Goal: Task Accomplishment & Management: Complete application form

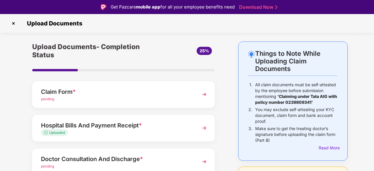
drag, startPoint x: 13, startPoint y: 24, endPoint x: 64, endPoint y: 42, distance: 54.6
click at [13, 24] on img at bounding box center [13, 23] width 9 height 9
click at [13, 23] on img at bounding box center [13, 23] width 9 height 9
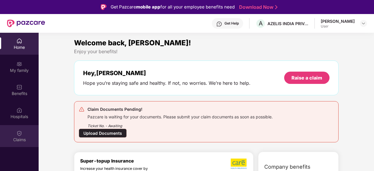
click at [20, 134] on img at bounding box center [19, 133] width 6 height 6
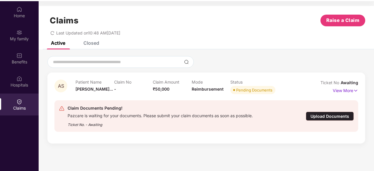
scroll to position [33, 0]
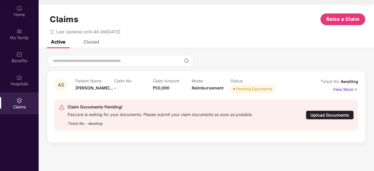
click at [93, 40] on div "Closed" at bounding box center [91, 42] width 16 height 6
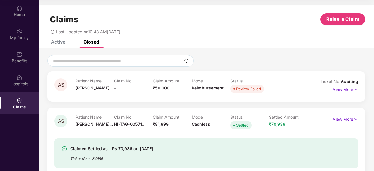
click at [61, 42] on div "Active" at bounding box center [58, 42] width 14 height 6
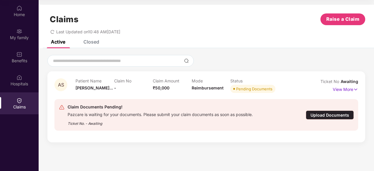
click at [313, 116] on div "Upload Documents" at bounding box center [330, 115] width 48 height 9
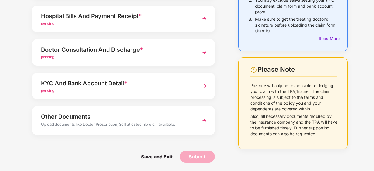
scroll to position [8, 0]
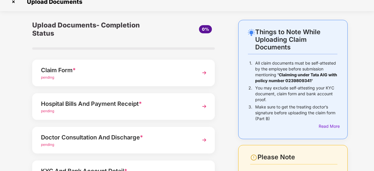
click at [203, 105] on img at bounding box center [204, 106] width 11 height 11
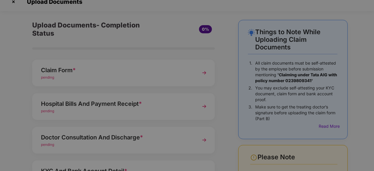
scroll to position [0, 0]
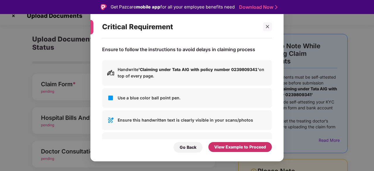
click at [220, 146] on div "View Example to Proceed" at bounding box center [240, 147] width 52 height 6
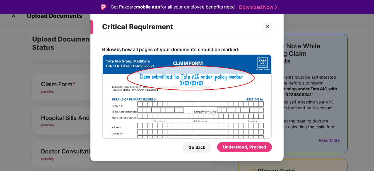
scroll to position [17, 0]
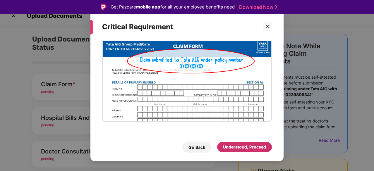
click at [226, 146] on div "Understood, Proceed" at bounding box center [244, 147] width 43 height 6
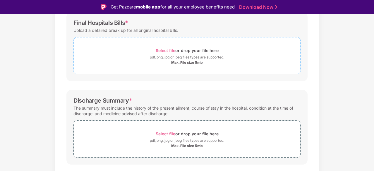
scroll to position [66, 0]
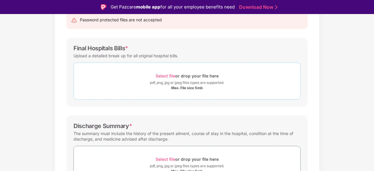
click at [164, 75] on span "Select file" at bounding box center [166, 75] width 20 height 5
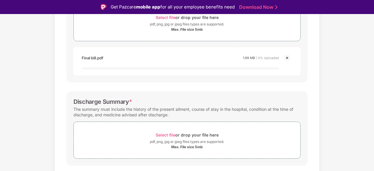
scroll to position [154, 0]
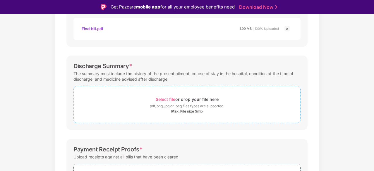
click at [164, 99] on span "Select file" at bounding box center [166, 99] width 20 height 5
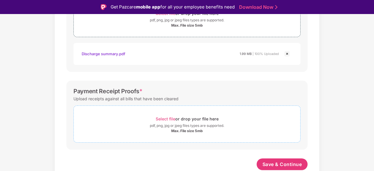
scroll to position [239, 0]
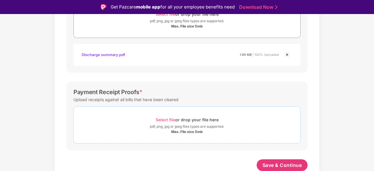
click at [164, 117] on span "Select file" at bounding box center [166, 119] width 20 height 5
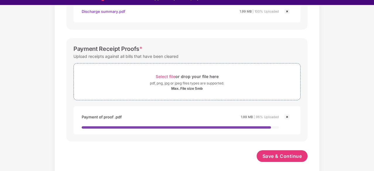
scroll to position [14, 0]
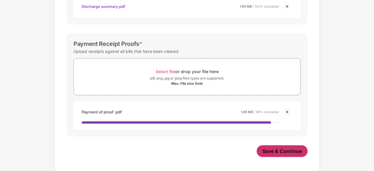
click at [267, 152] on span "Save & Continue" at bounding box center [281, 151] width 39 height 6
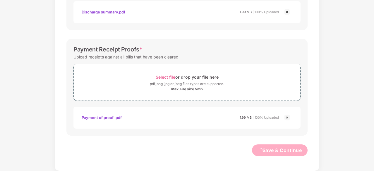
scroll to position [269, 0]
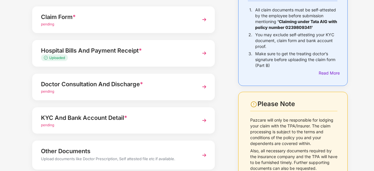
scroll to position [88, 0]
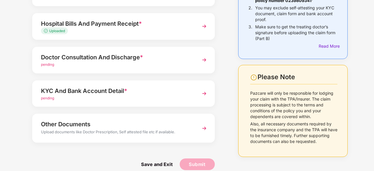
click at [75, 64] on div "pending" at bounding box center [116, 65] width 151 height 6
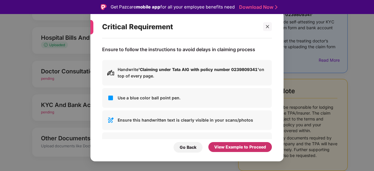
click at [221, 149] on div "View Example to Proceed" at bounding box center [240, 147] width 52 height 6
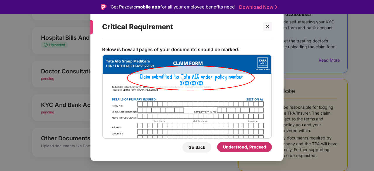
click at [224, 147] on div "Understood, Proceed" at bounding box center [244, 147] width 43 height 6
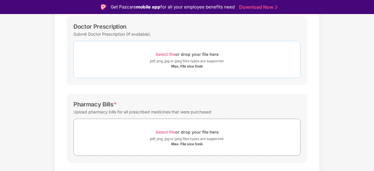
click at [168, 55] on span "Select file" at bounding box center [166, 54] width 20 height 5
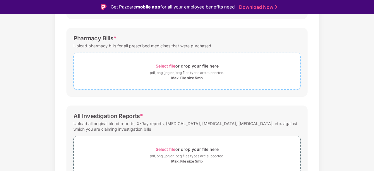
scroll to position [169, 0]
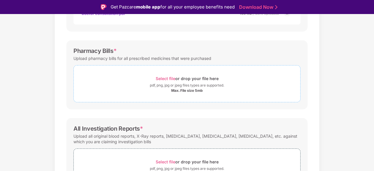
click at [168, 76] on span "Select file" at bounding box center [166, 78] width 20 height 5
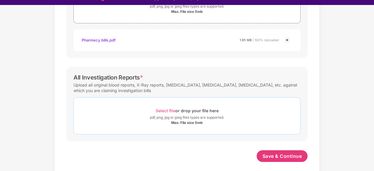
scroll to position [14, 0]
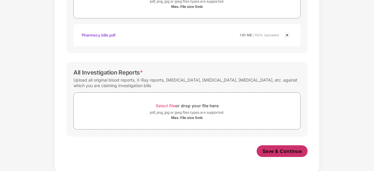
click at [266, 149] on span "Save & Continue" at bounding box center [281, 151] width 39 height 6
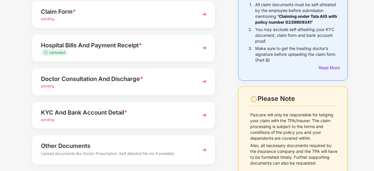
scroll to position [95, 0]
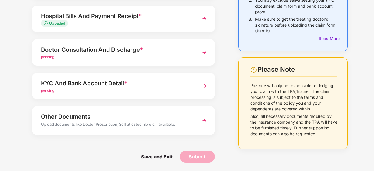
click at [76, 81] on div "KYC And Bank Account Detail *" at bounding box center [116, 83] width 151 height 9
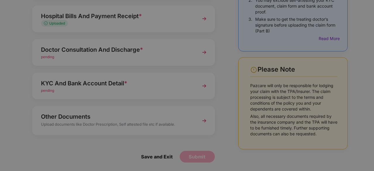
scroll to position [0, 0]
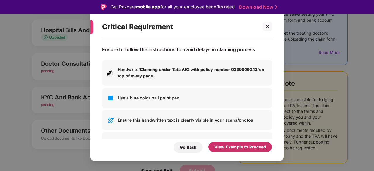
click at [228, 147] on div "View Example to Proceed" at bounding box center [240, 147] width 52 height 6
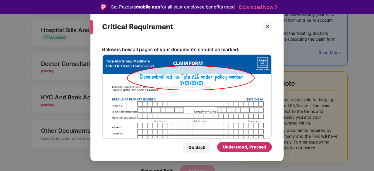
click at [223, 145] on div "Understood, Proceed" at bounding box center [244, 147] width 43 height 6
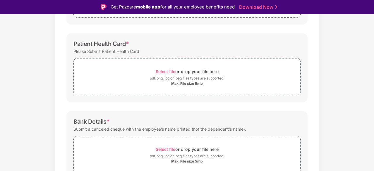
scroll to position [175, 0]
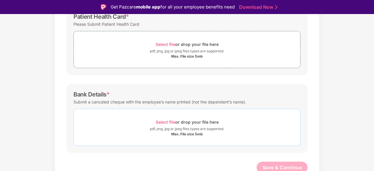
click at [163, 120] on span "Select file" at bounding box center [166, 122] width 20 height 5
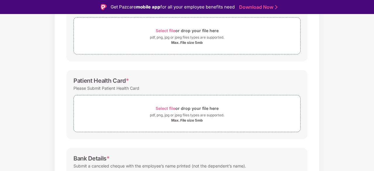
scroll to position [146, 0]
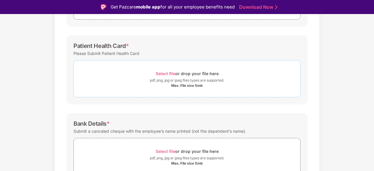
click at [166, 73] on span "Select file" at bounding box center [166, 73] width 20 height 5
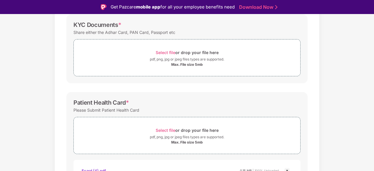
scroll to position [58, 0]
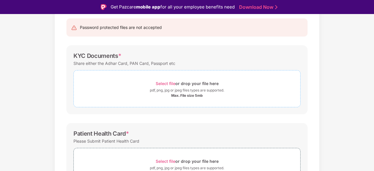
click at [166, 84] on span "Select file" at bounding box center [166, 83] width 20 height 5
click at [171, 84] on span "Select file" at bounding box center [166, 83] width 20 height 5
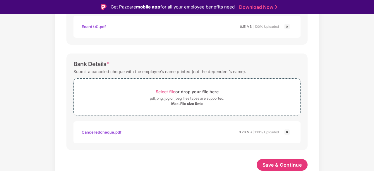
scroll to position [261, 0]
click at [270, 162] on span "Save & Continue" at bounding box center [281, 165] width 39 height 6
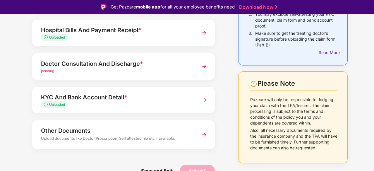
scroll to position [66, 0]
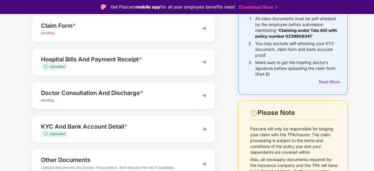
click at [64, 92] on div "Doctor Consultation And Discharge *" at bounding box center [116, 92] width 151 height 9
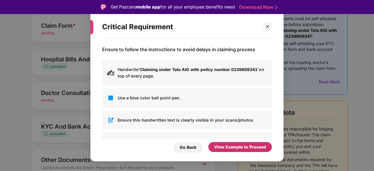
click at [228, 145] on div "View Example to Proceed" at bounding box center [240, 147] width 52 height 6
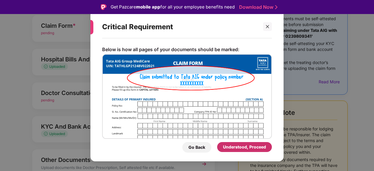
click at [234, 147] on div "Understood, Proceed" at bounding box center [244, 147] width 43 height 6
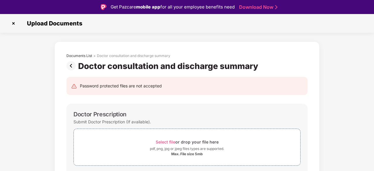
click at [15, 24] on img at bounding box center [13, 23] width 9 height 9
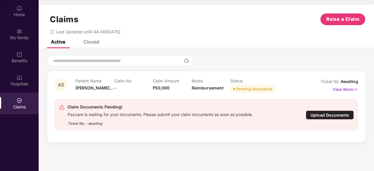
click at [317, 115] on div "Upload Documents" at bounding box center [330, 115] width 48 height 9
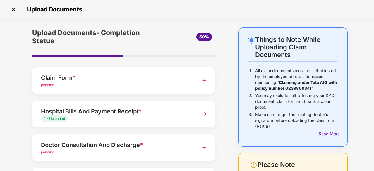
click at [90, 79] on div "Claim Form *" at bounding box center [116, 77] width 151 height 9
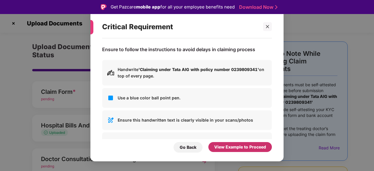
click at [227, 148] on div "View Example to Proceed" at bounding box center [240, 147] width 52 height 6
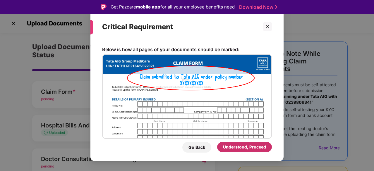
click at [226, 146] on div "Understood, Proceed" at bounding box center [244, 147] width 43 height 6
